Goal: Task Accomplishment & Management: Manage account settings

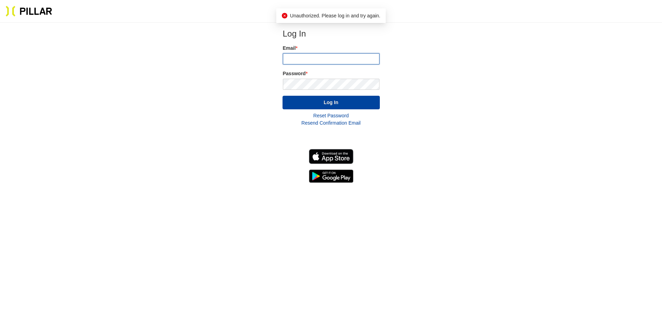
click at [307, 58] on input "email" at bounding box center [331, 58] width 97 height 11
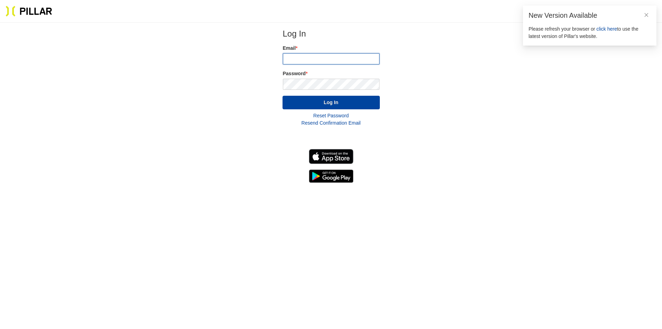
type input "[PERSON_NAME][EMAIL_ADDRESS][PERSON_NAME][PERSON_NAME][DOMAIN_NAME]"
click at [607, 28] on span "click here" at bounding box center [607, 29] width 21 height 6
click at [307, 59] on input "email" at bounding box center [331, 58] width 97 height 11
type input "Jason.Cardwell@weitz.com"
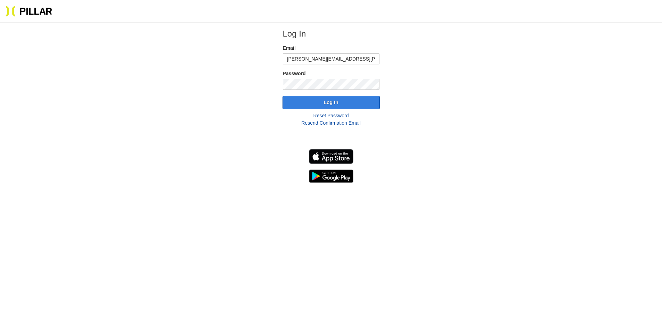
click at [300, 99] on button "Log In" at bounding box center [331, 103] width 97 height 14
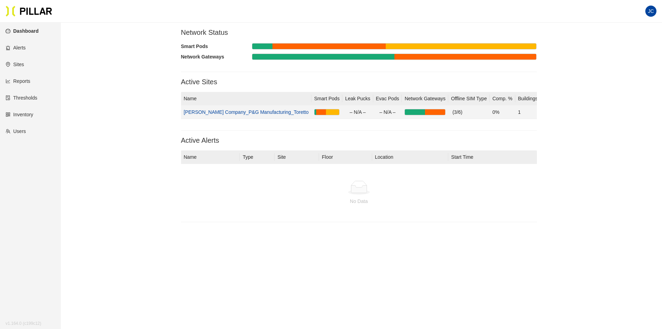
click at [267, 111] on link "Weitz Company_P&G Manufacturing_Toretto" at bounding box center [246, 112] width 125 height 6
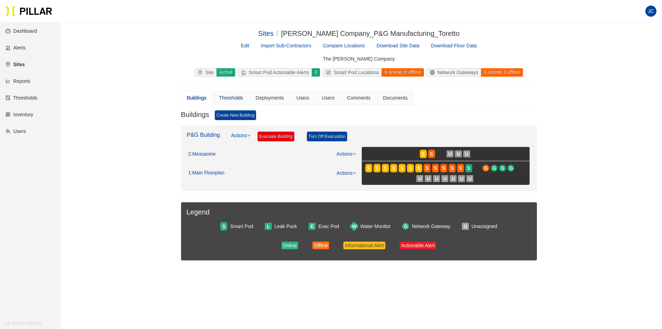
click at [236, 98] on div "Thresholds" at bounding box center [231, 98] width 24 height 8
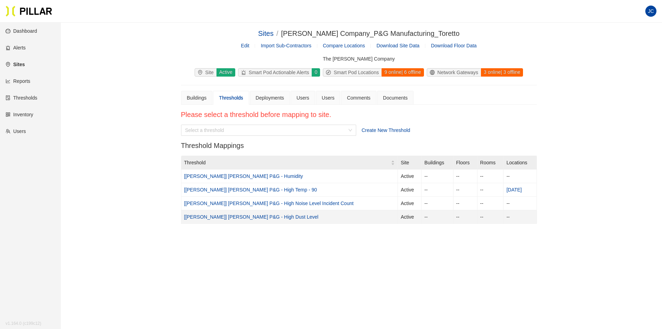
click at [245, 217] on link "[Weitz] Toretto P&G - High Dust Level" at bounding box center [251, 217] width 135 height 6
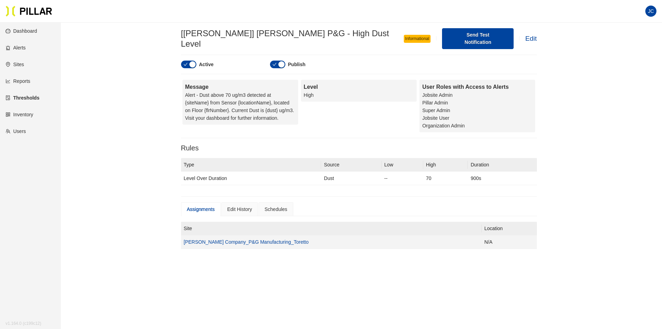
click at [272, 239] on link "Weitz Company_P&G Manufacturing_Toretto" at bounding box center [246, 242] width 125 height 6
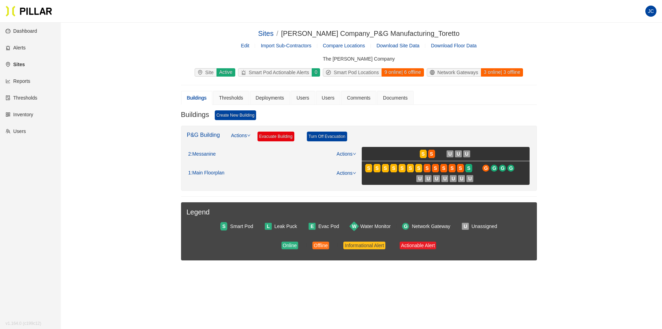
click at [25, 96] on link "Thresholds" at bounding box center [22, 98] width 32 height 6
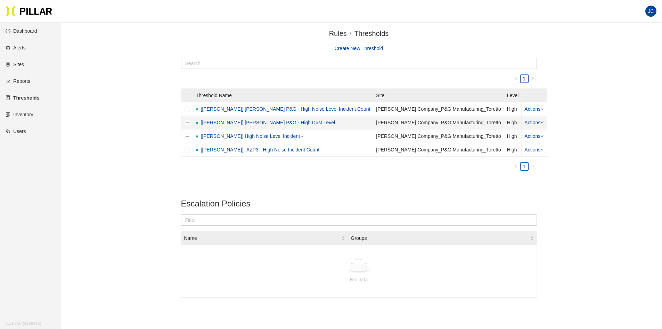
click at [525, 123] on link "Actions" at bounding box center [534, 123] width 19 height 6
click at [514, 134] on link "Edit" at bounding box center [515, 134] width 8 height 8
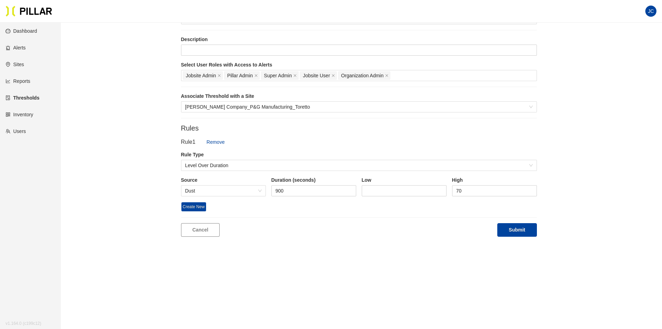
scroll to position [129, 0]
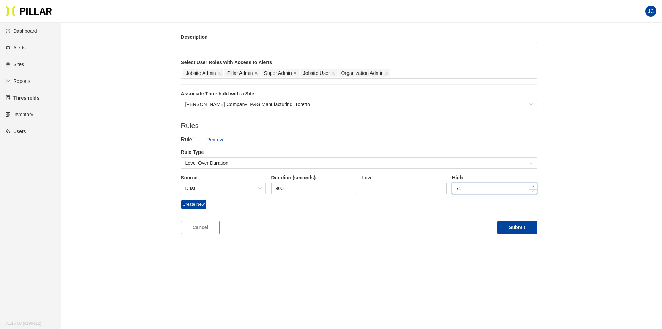
click at [533, 184] on span "Increase Value" at bounding box center [533, 186] width 8 height 6
type input "79"
click at [533, 184] on span "Increase Value" at bounding box center [533, 186] width 8 height 6
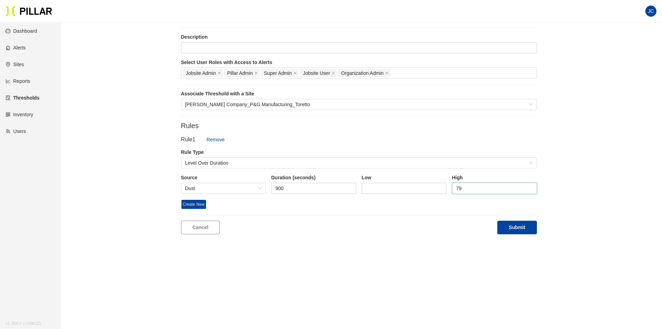
drag, startPoint x: 463, startPoint y: 187, endPoint x: 451, endPoint y: 188, distance: 12.5
click at [451, 188] on div "Source Dust Duration (seconds) 900 Low High 79" at bounding box center [359, 186] width 356 height 25
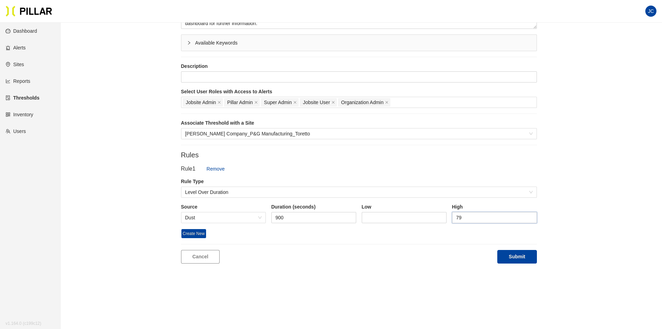
scroll to position [59, 0]
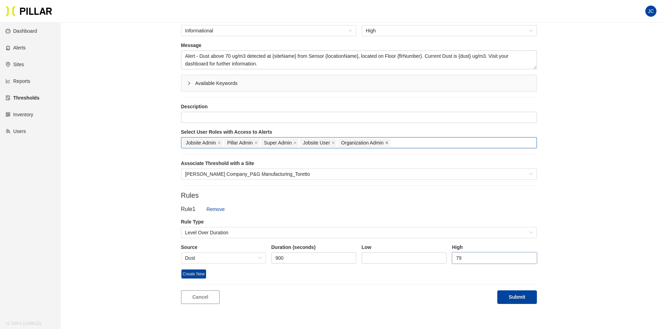
click at [388, 142] on icon "close" at bounding box center [386, 142] width 3 height 3
click at [334, 144] on span "close" at bounding box center [333, 143] width 3 height 4
click at [293, 144] on span "close" at bounding box center [294, 143] width 3 height 4
click at [255, 144] on span "close" at bounding box center [256, 143] width 3 height 4
click at [220, 142] on icon "close" at bounding box center [219, 142] width 3 height 3
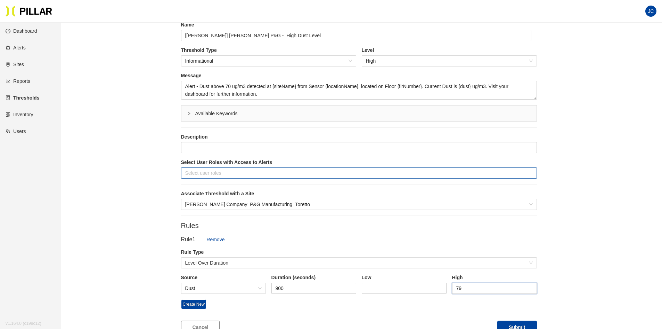
scroll to position [129, 0]
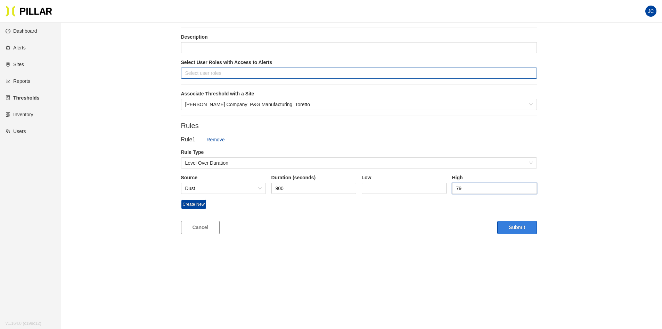
click at [507, 223] on button "Submit" at bounding box center [517, 227] width 39 height 14
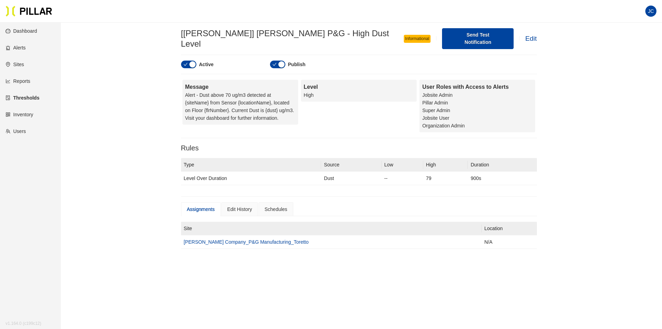
click at [22, 96] on link "Thresholds" at bounding box center [23, 98] width 34 height 6
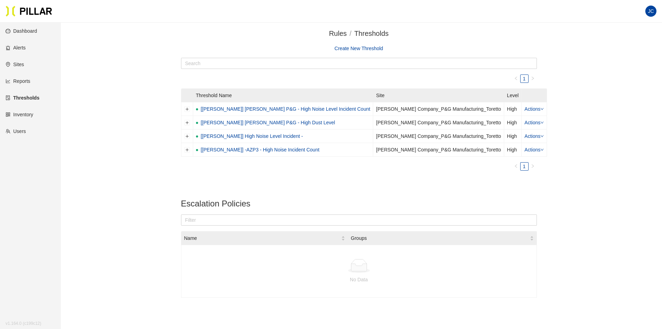
click at [19, 47] on link "Alerts" at bounding box center [16, 48] width 20 height 6
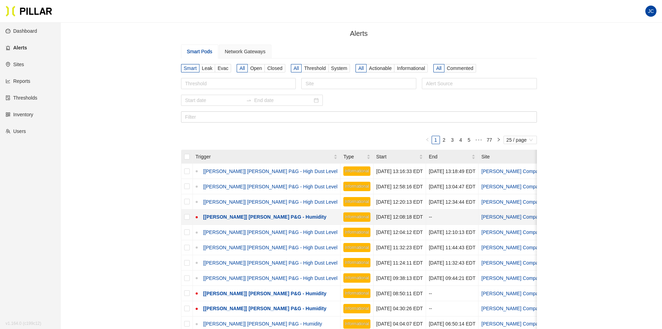
click at [261, 215] on link "[Weitz] Toretto P&G - Humidity" at bounding box center [264, 217] width 126 height 6
